Goal: Task Accomplishment & Management: Use online tool/utility

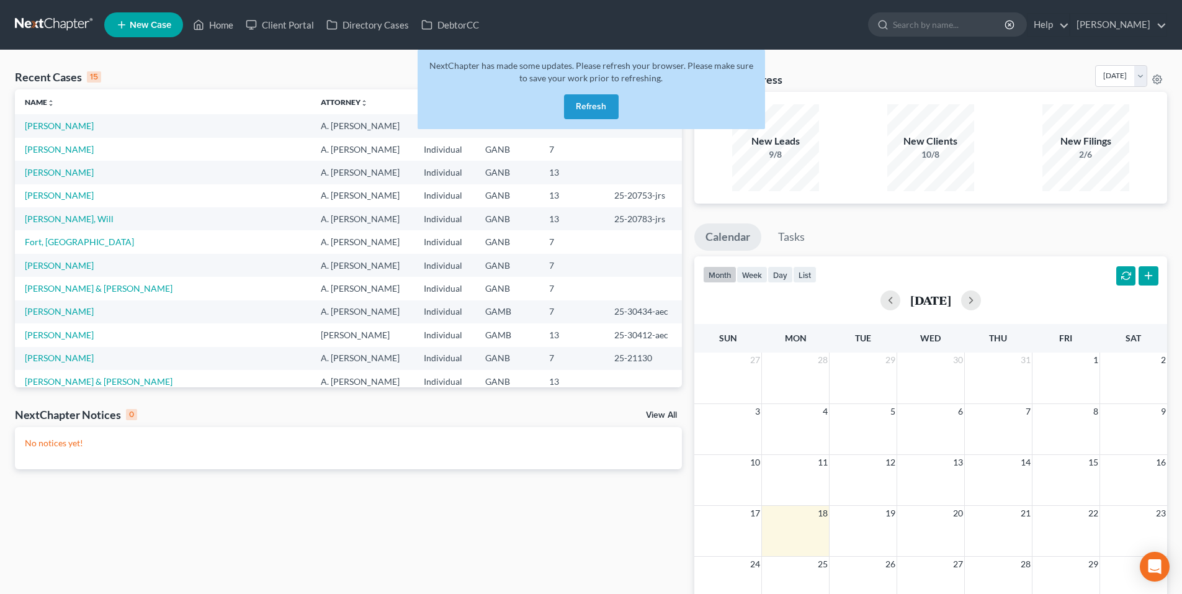
click at [585, 109] on button "Refresh" at bounding box center [591, 106] width 55 height 25
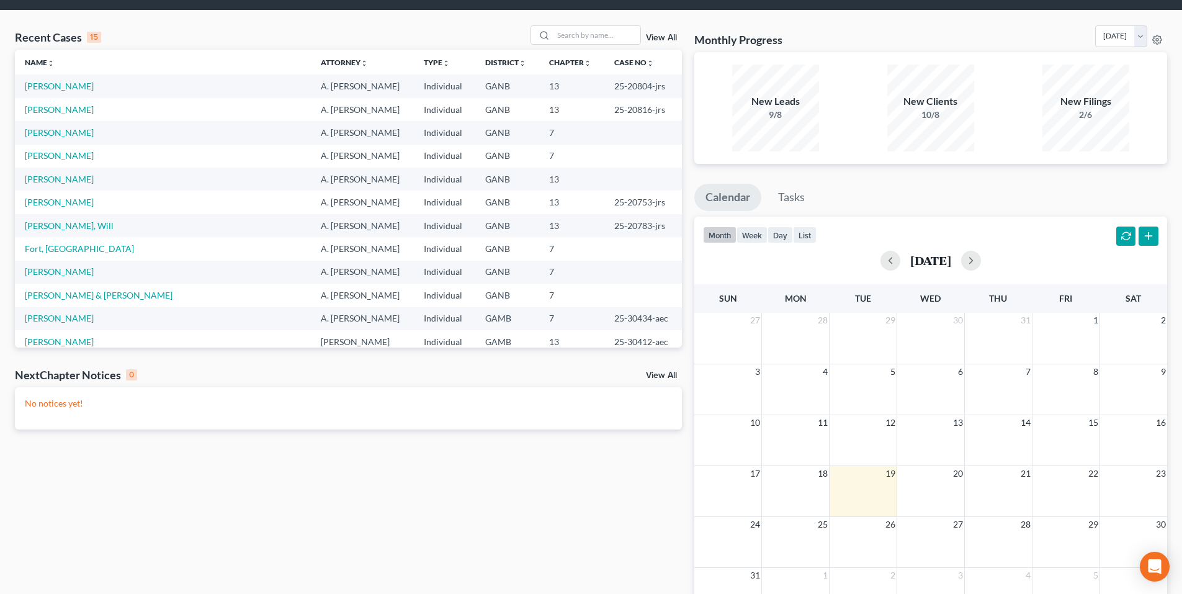
scroll to position [62, 0]
